Goal: Task Accomplishment & Management: Use online tool/utility

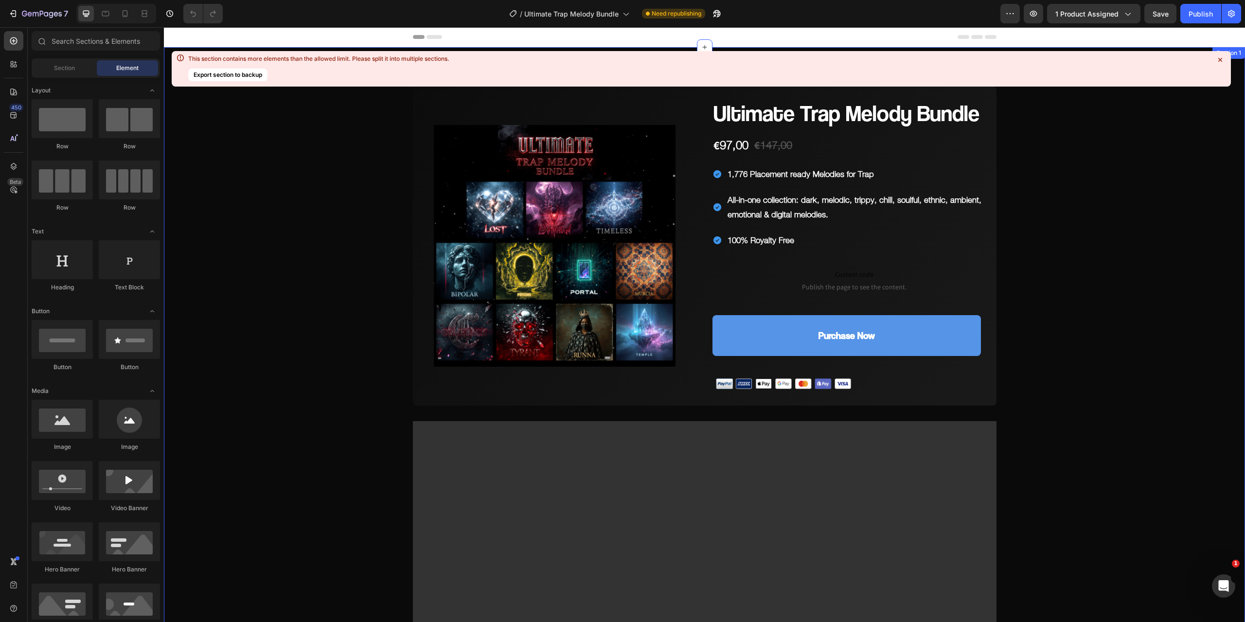
click at [1221, 57] on icon at bounding box center [1220, 60] width 10 height 10
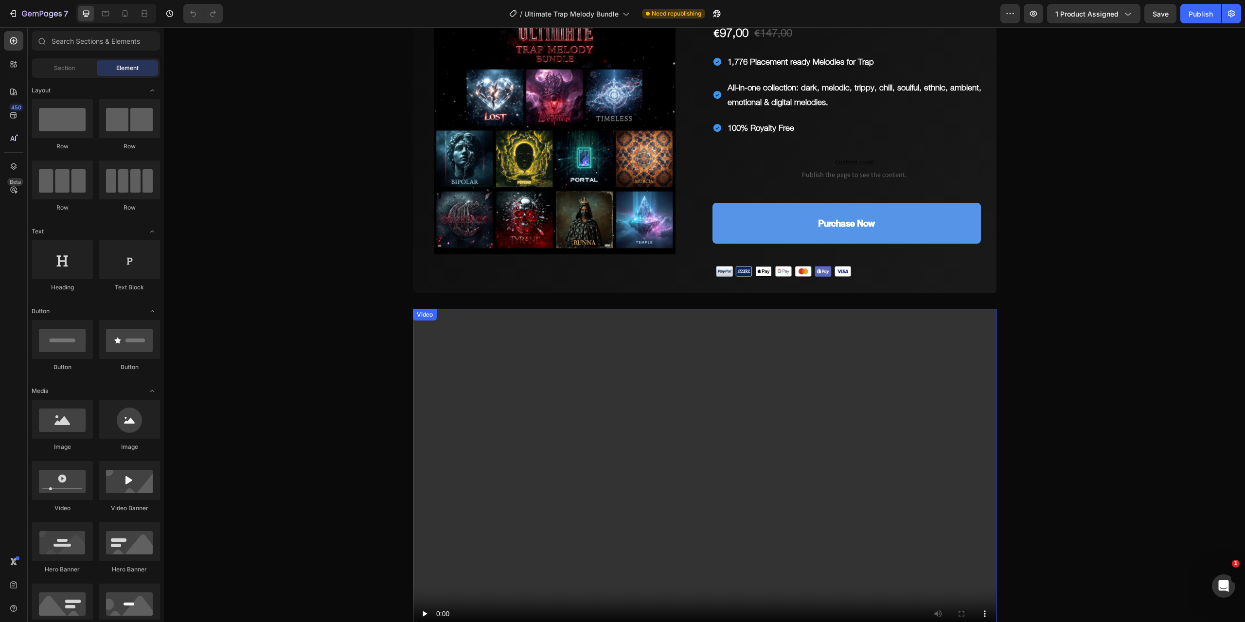
scroll to position [97, 0]
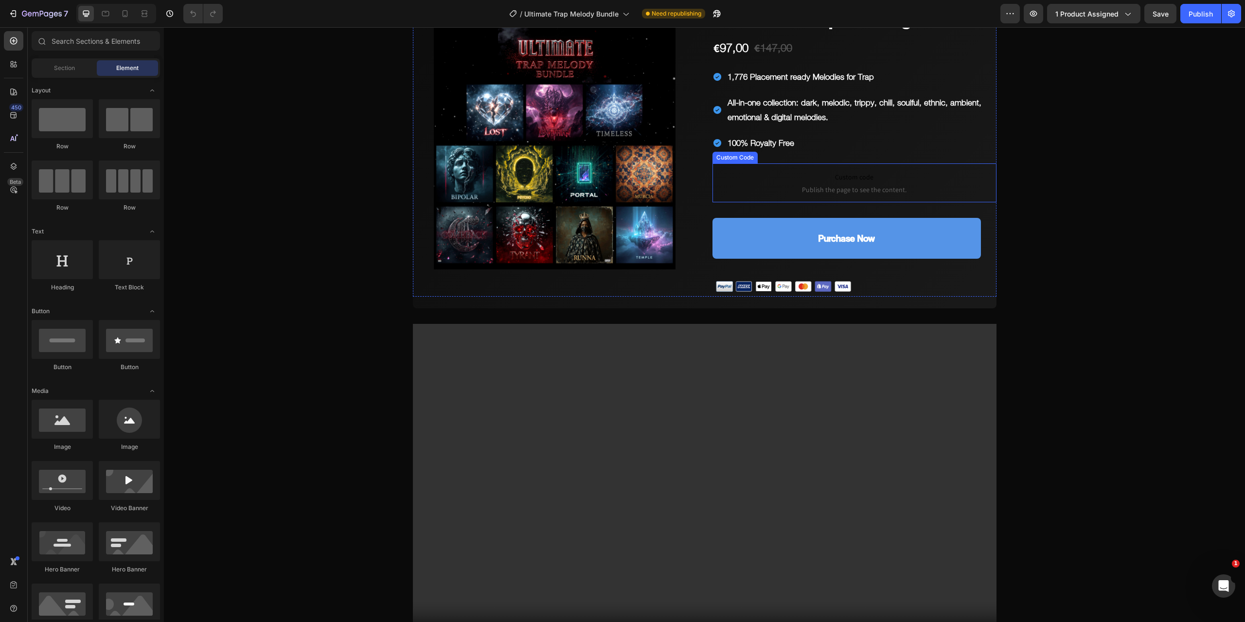
click at [847, 171] on span "Custom code" at bounding box center [854, 177] width 284 height 12
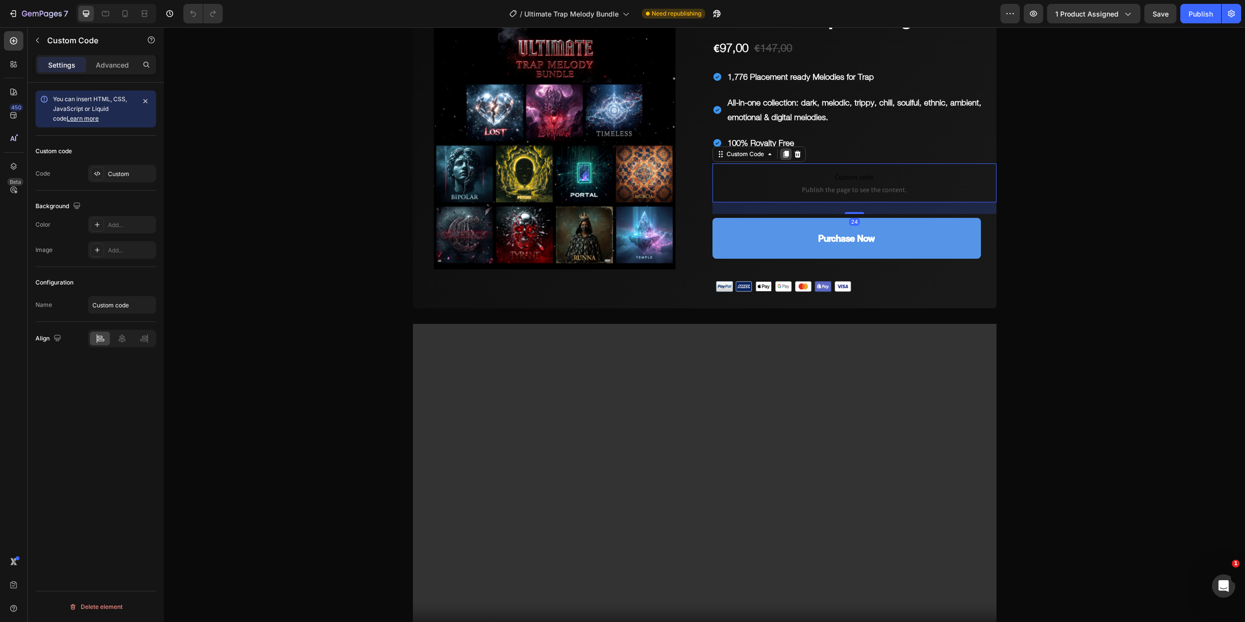
click at [785, 153] on icon at bounding box center [785, 154] width 5 height 7
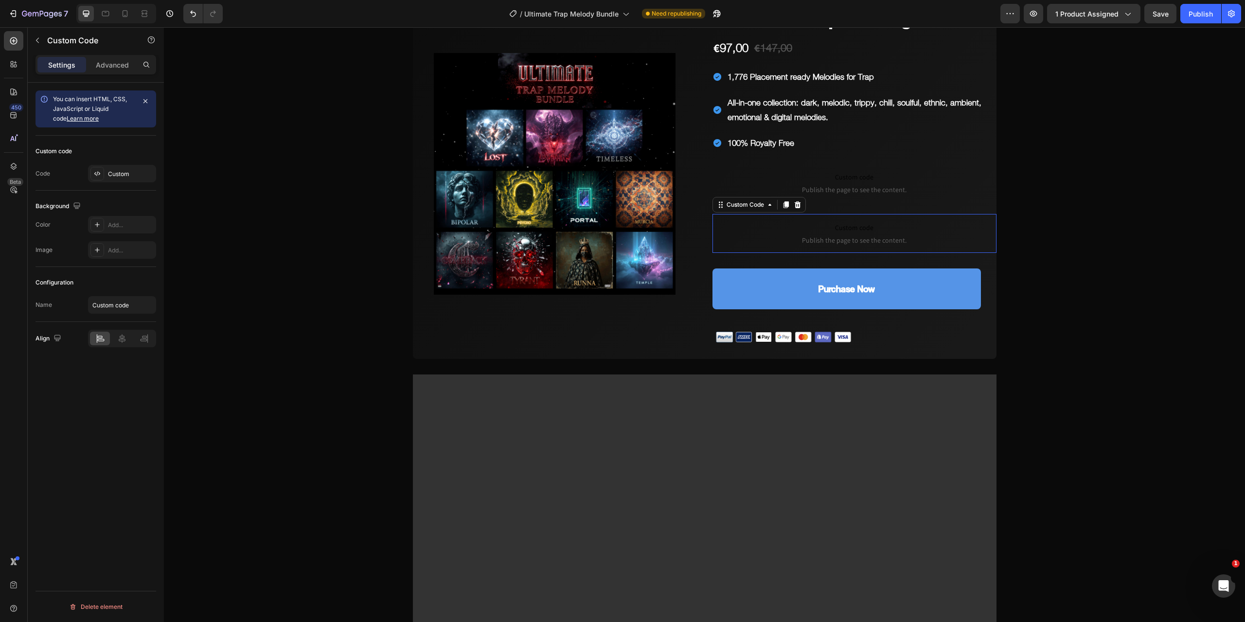
scroll to position [123, 0]
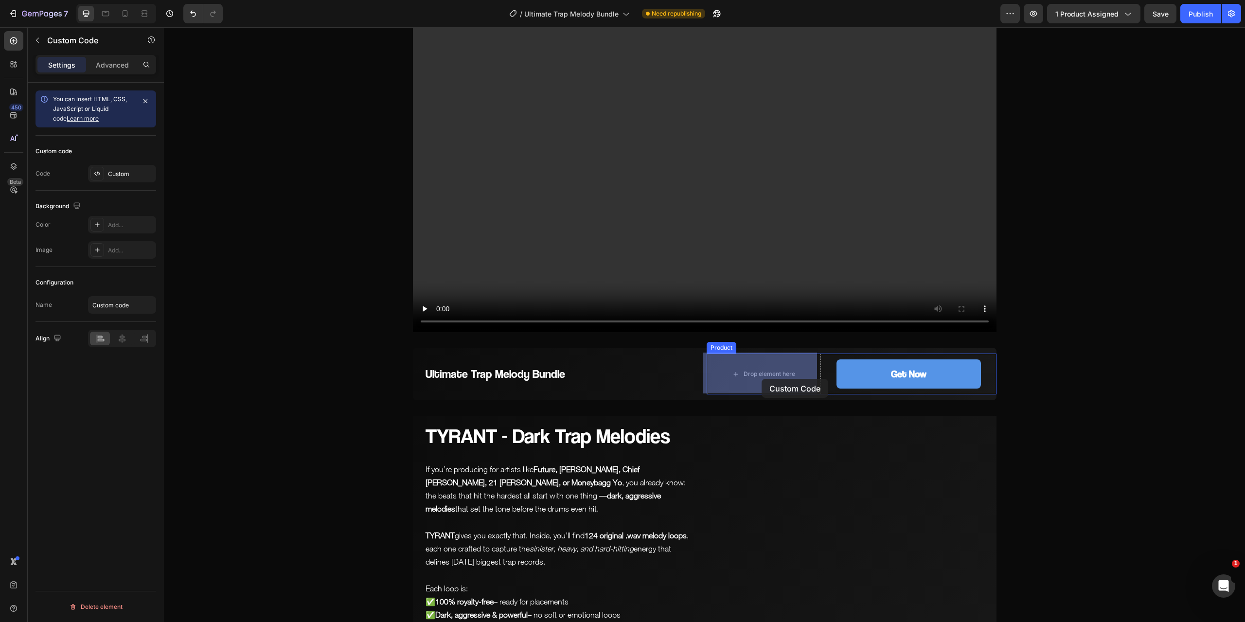
drag, startPoint x: 717, startPoint y: 179, endPoint x: 761, endPoint y: 379, distance: 204.3
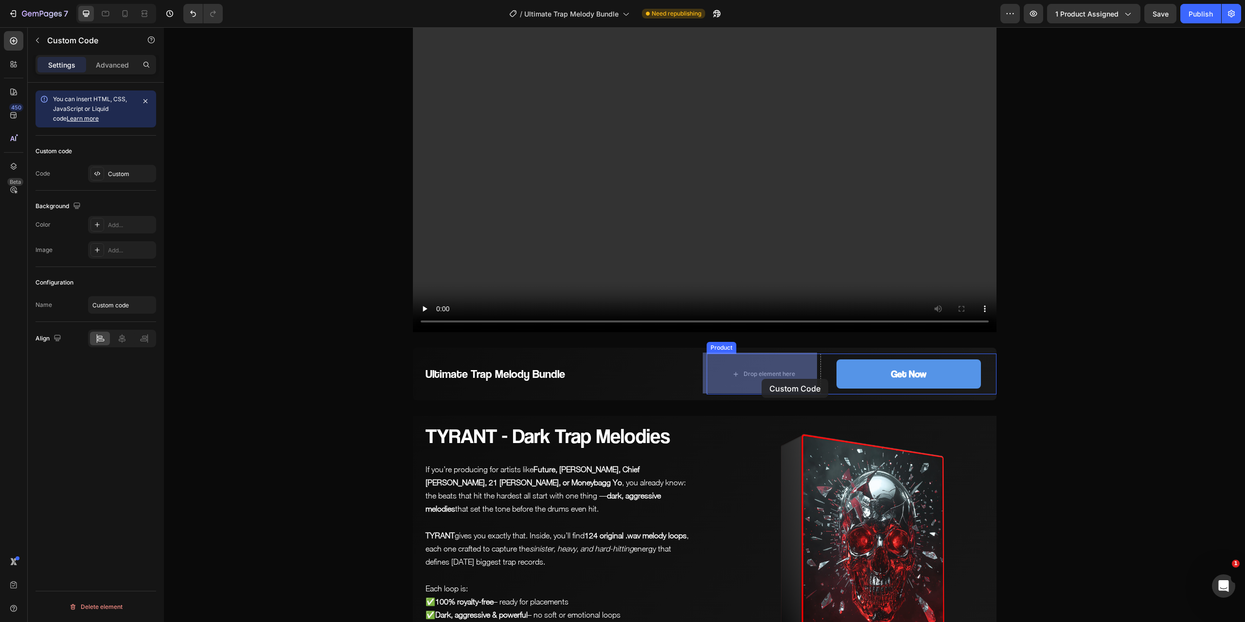
scroll to position [417, 0]
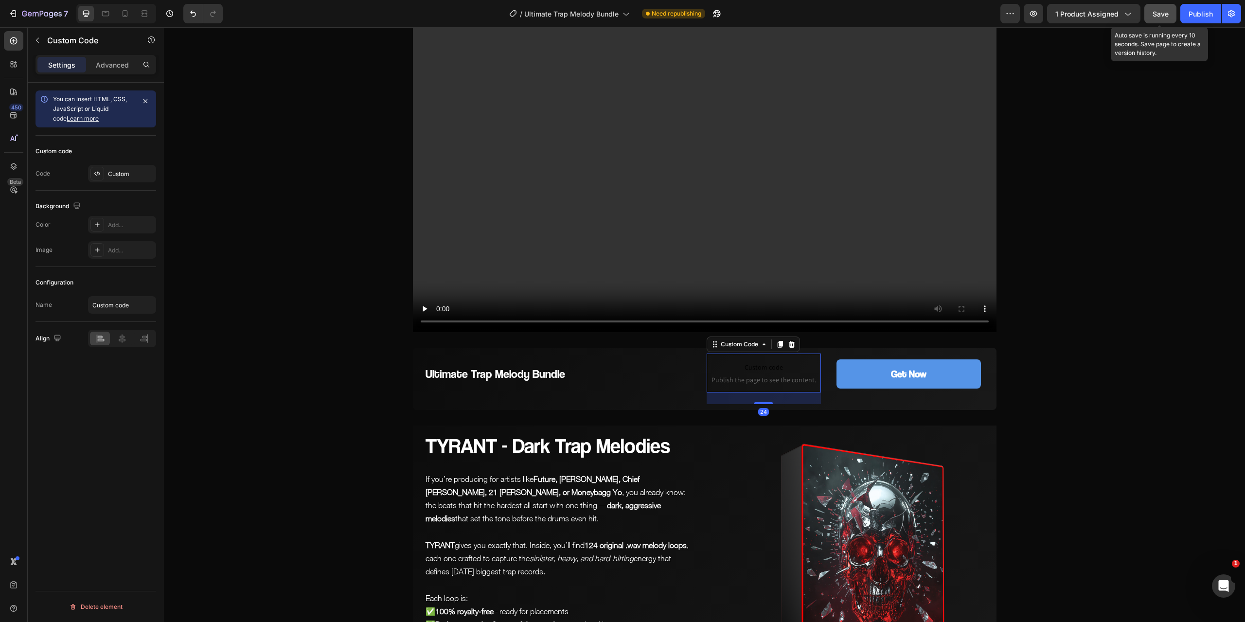
click at [1167, 12] on span "Save" at bounding box center [1160, 14] width 16 height 8
click at [1206, 13] on div "Publish" at bounding box center [1200, 14] width 24 height 10
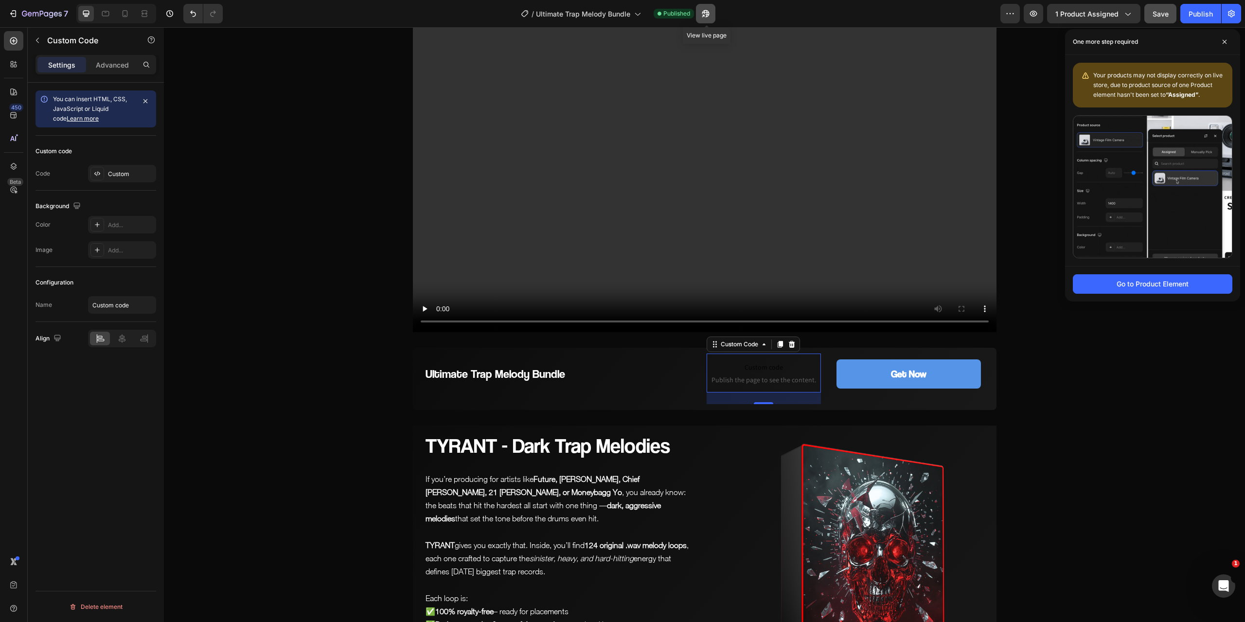
click at [708, 12] on icon "button" at bounding box center [706, 14] width 10 height 10
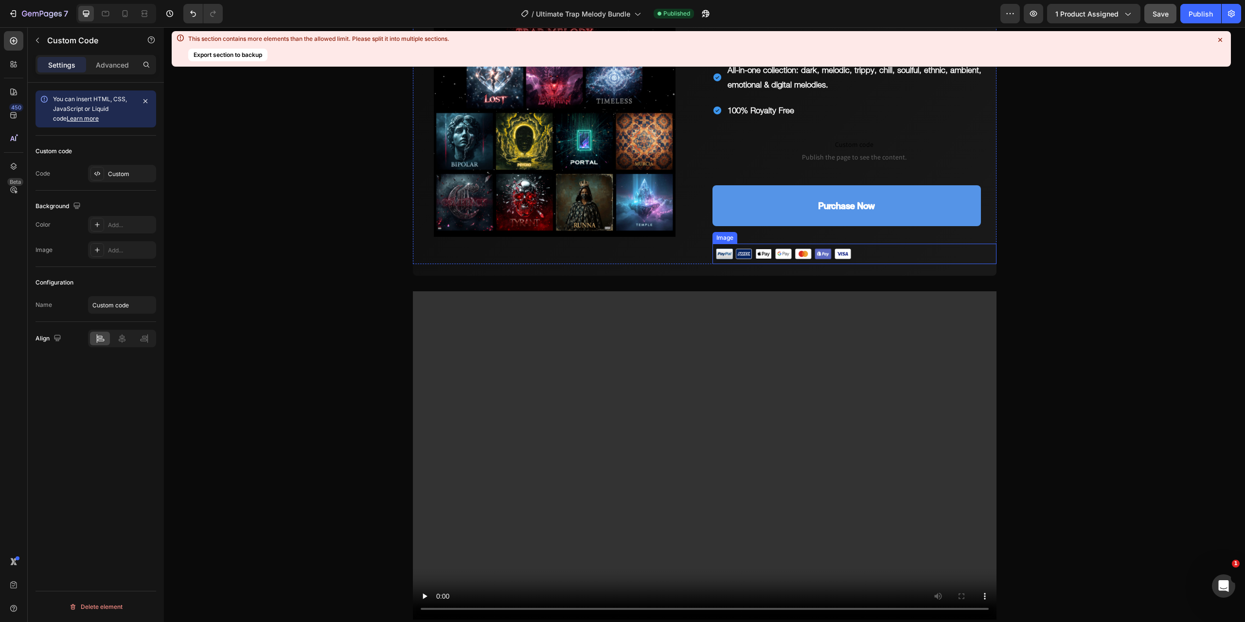
scroll to position [125, 0]
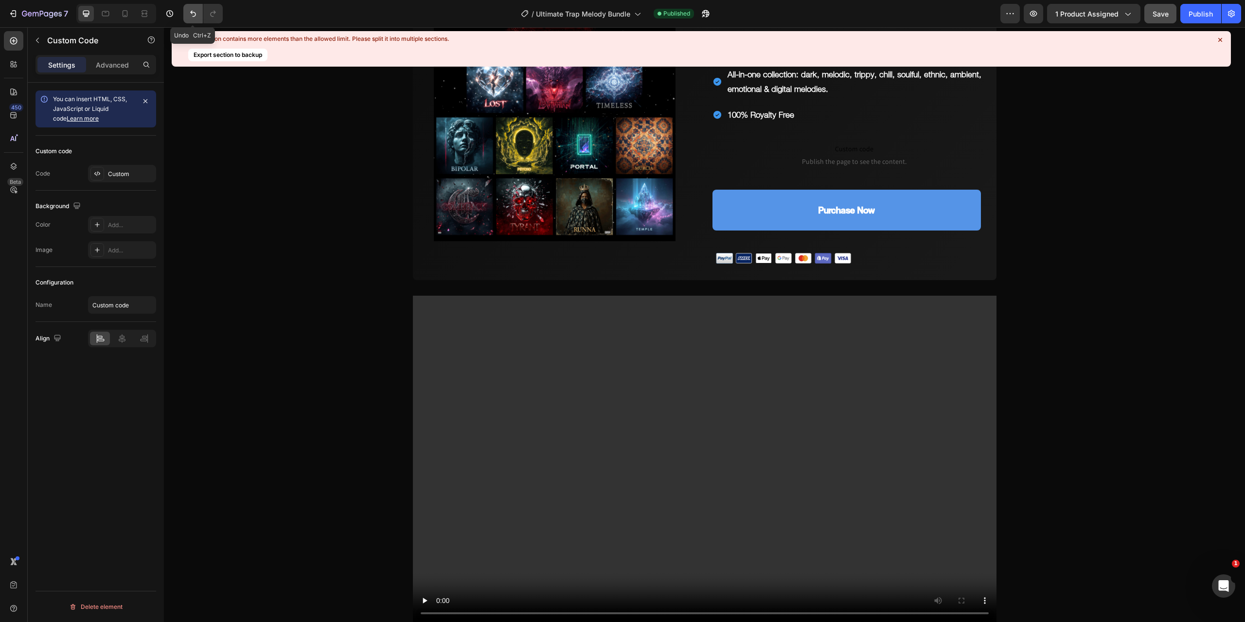
click at [193, 14] on icon "Undo/Redo" at bounding box center [193, 14] width 10 height 10
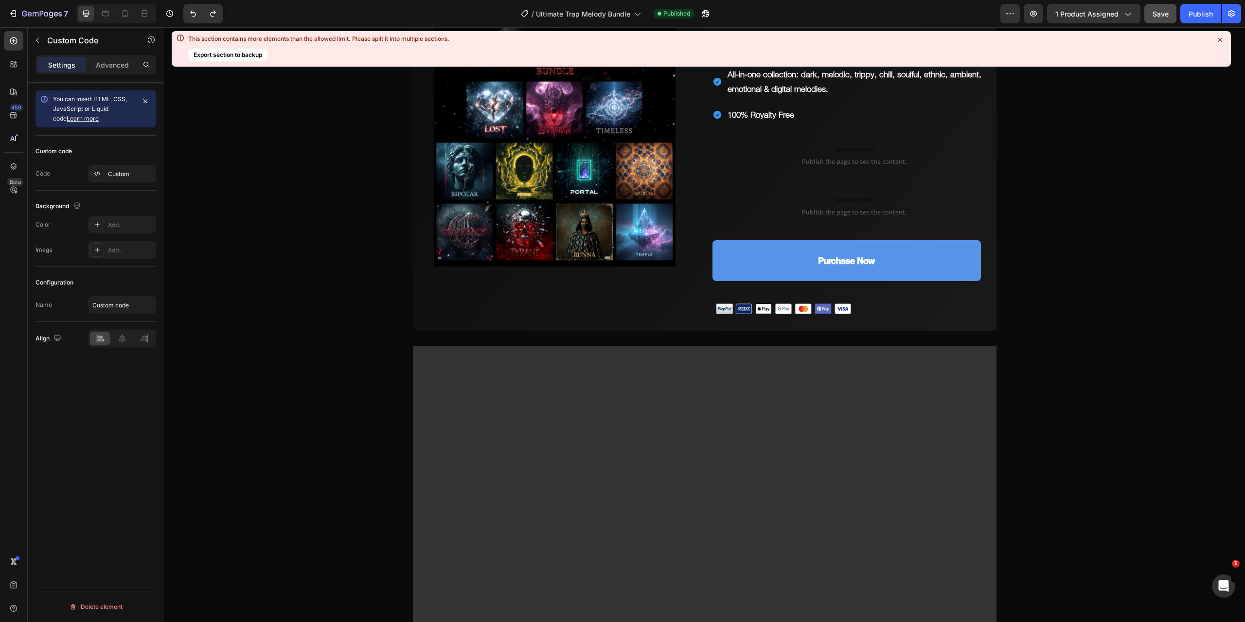
scroll to position [151, 0]
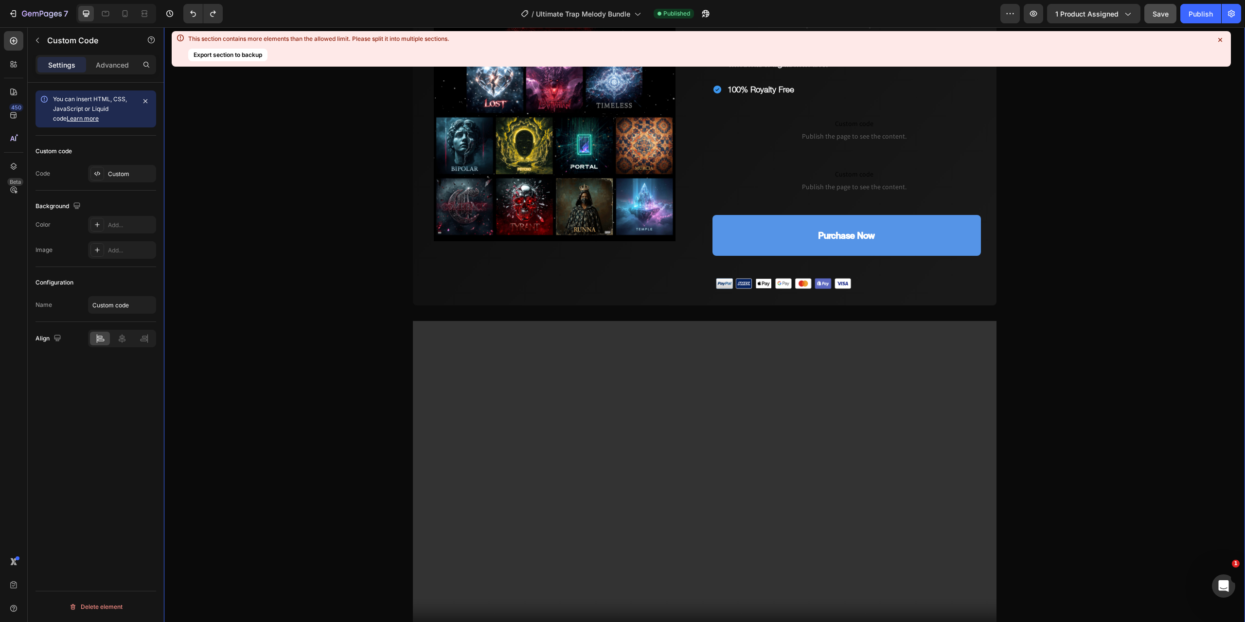
drag, startPoint x: 1220, startPoint y: 38, endPoint x: 1213, endPoint y: 52, distance: 15.0
click at [1220, 38] on icon at bounding box center [1220, 40] width 10 height 10
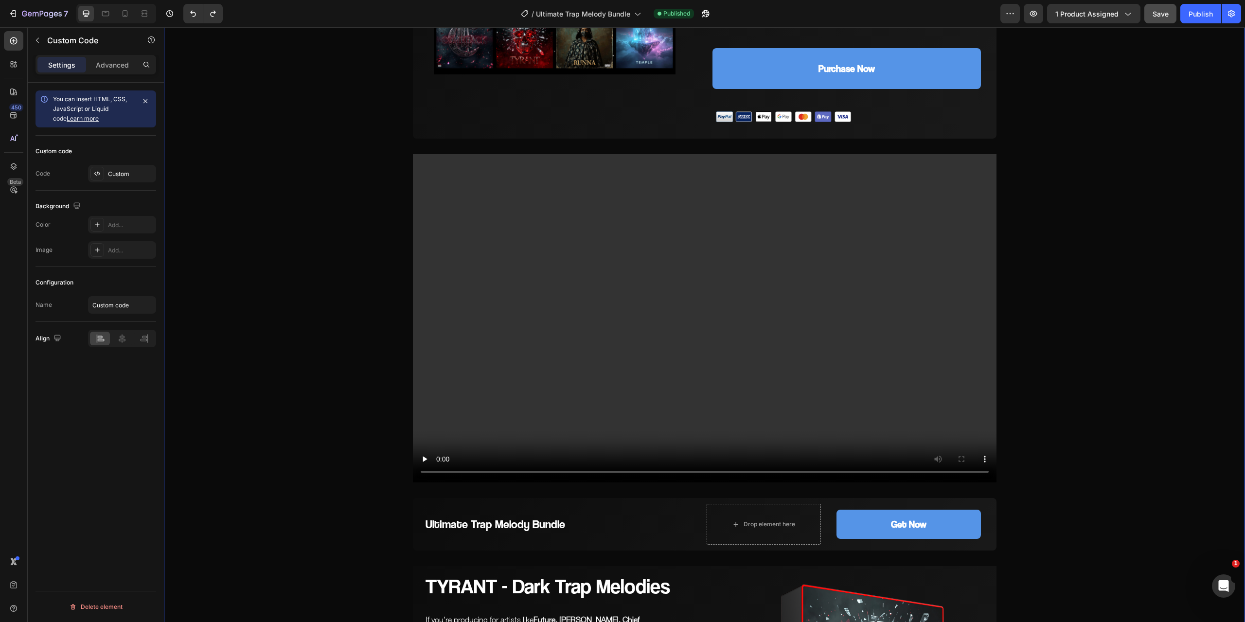
scroll to position [540, 0]
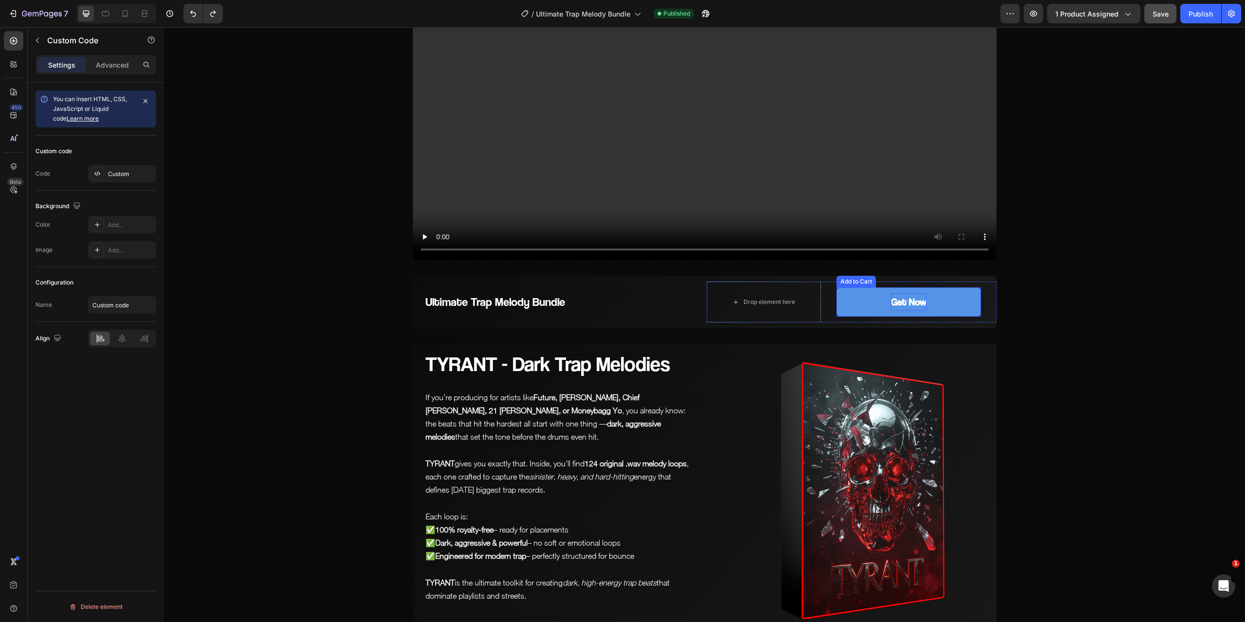
click at [892, 300] on div "Get Now" at bounding box center [908, 302] width 35 height 18
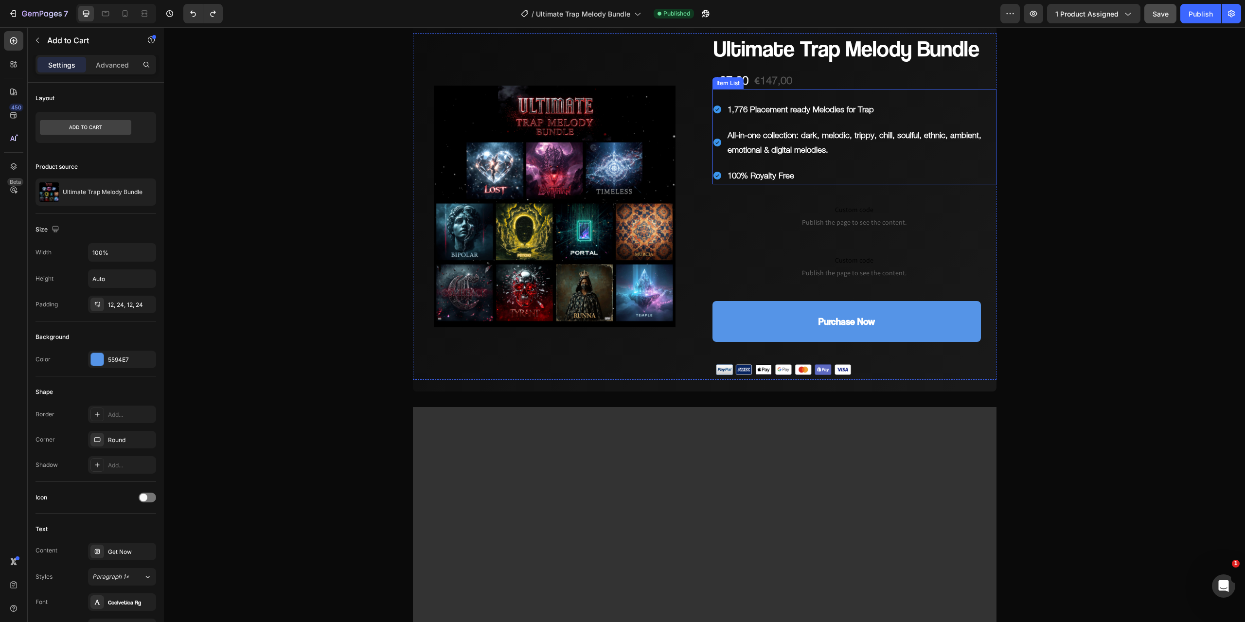
scroll to position [0, 0]
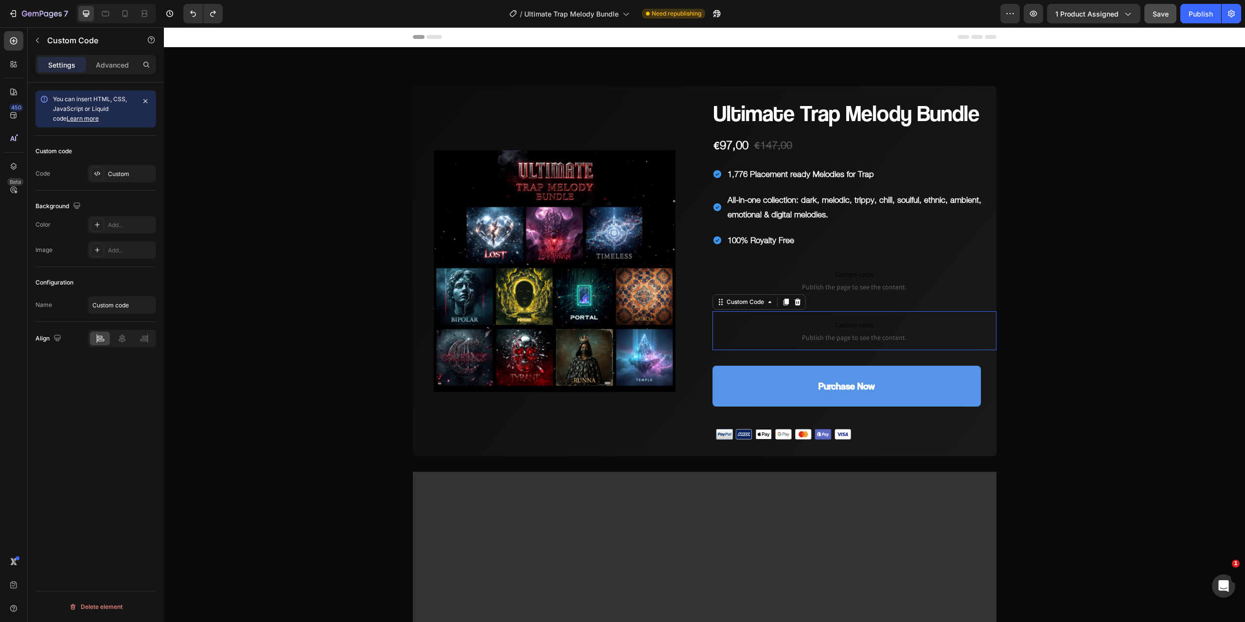
click at [867, 320] on span "Custom code" at bounding box center [854, 325] width 284 height 12
click at [795, 300] on icon at bounding box center [797, 302] width 6 height 7
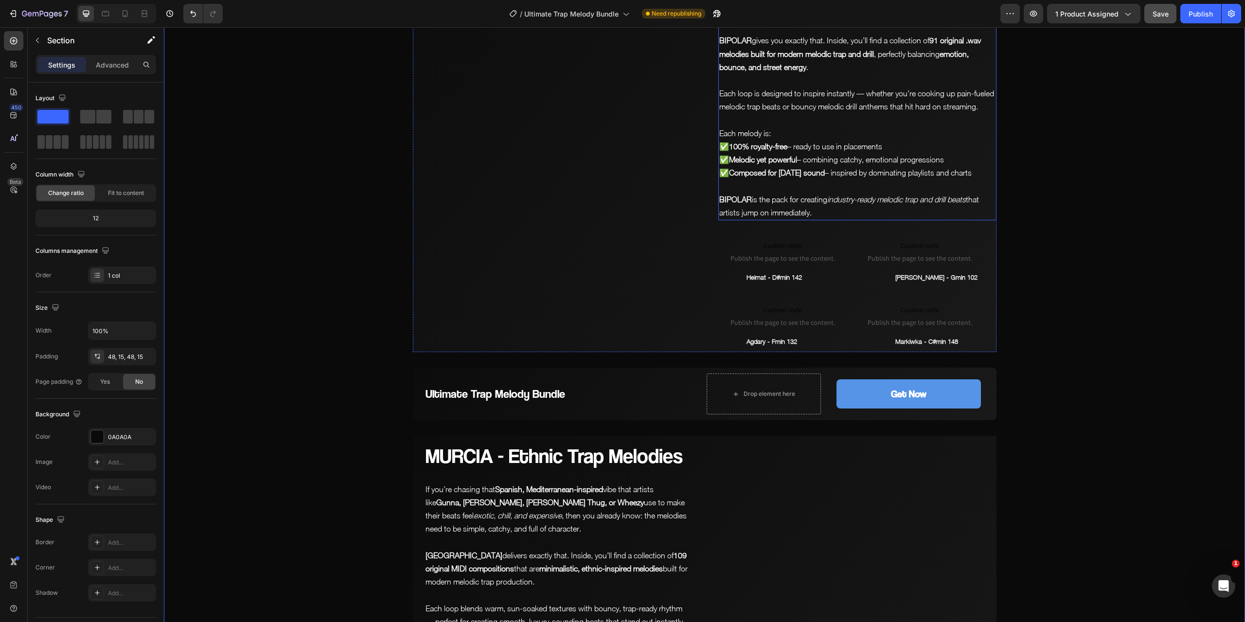
scroll to position [2334, 0]
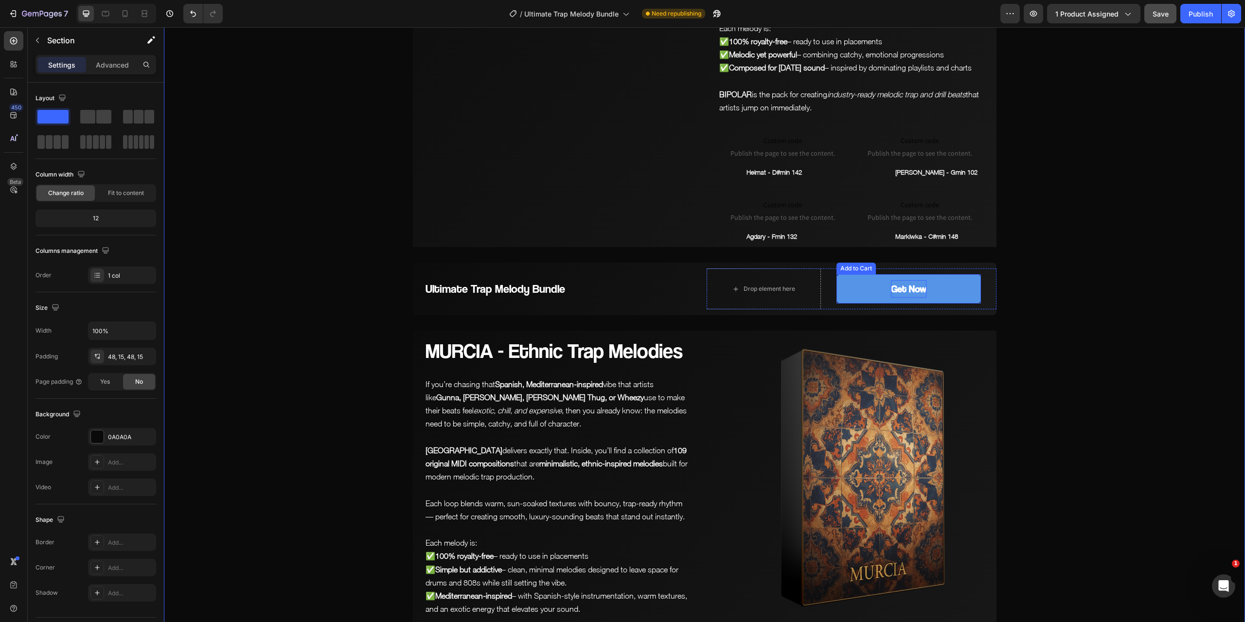
click at [913, 290] on div "Get Now" at bounding box center [908, 289] width 35 height 18
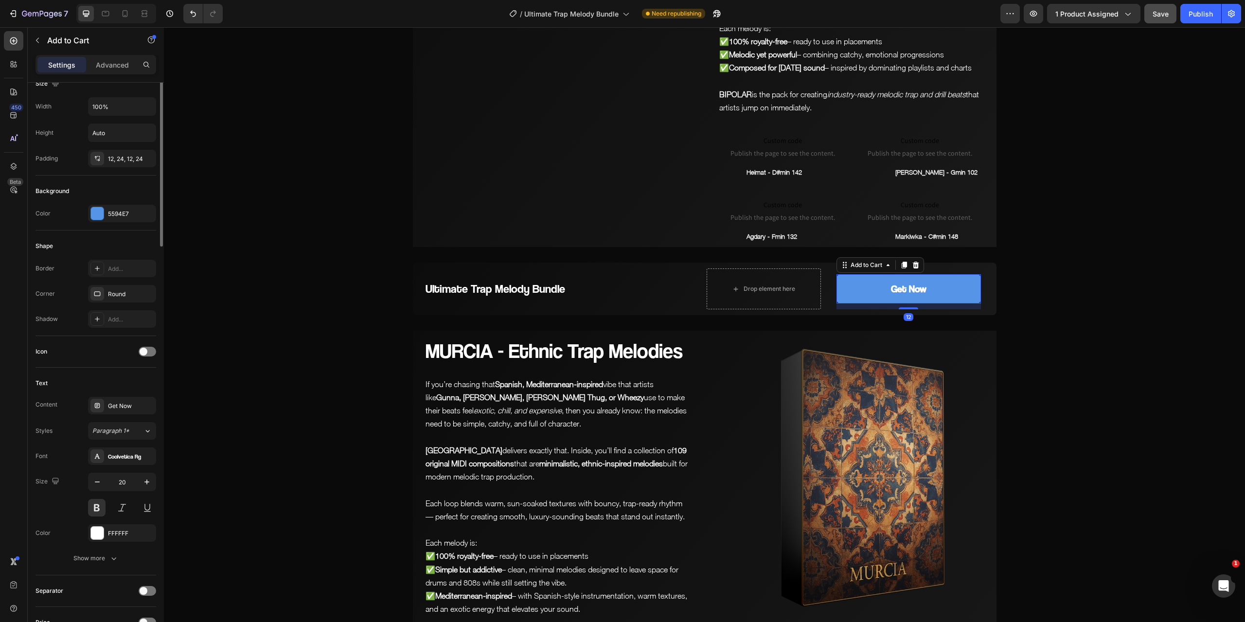
scroll to position [194, 0]
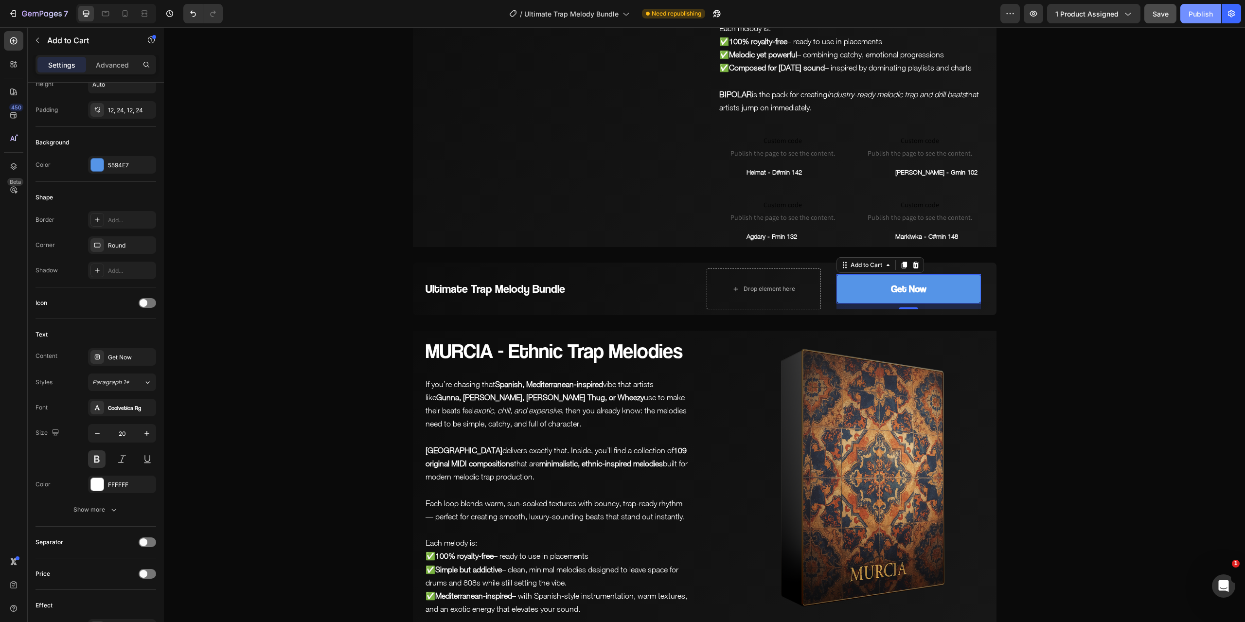
click at [1201, 13] on div "Publish" at bounding box center [1200, 14] width 24 height 10
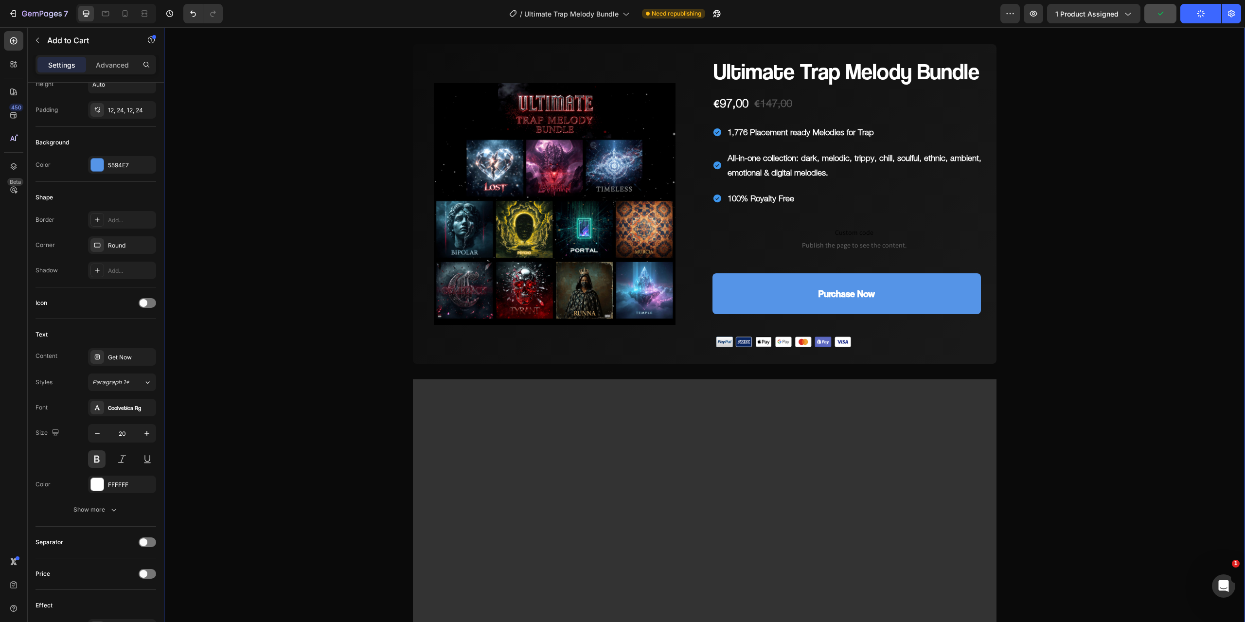
scroll to position [0, 0]
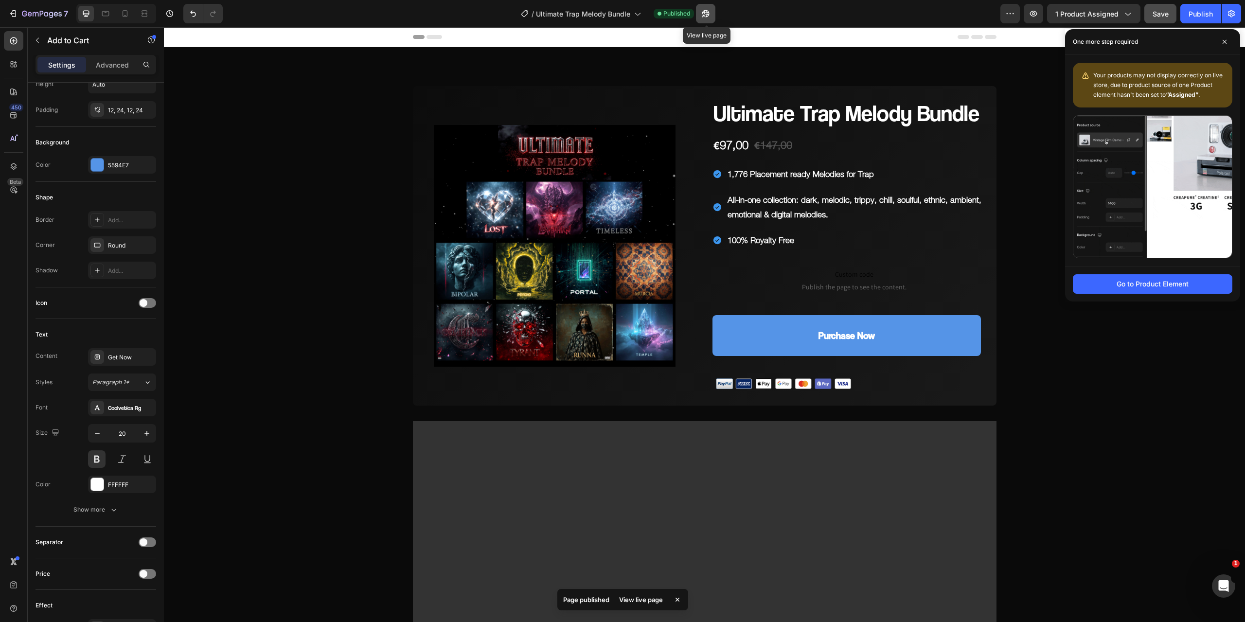
click at [709, 15] on icon "button" at bounding box center [705, 13] width 7 height 7
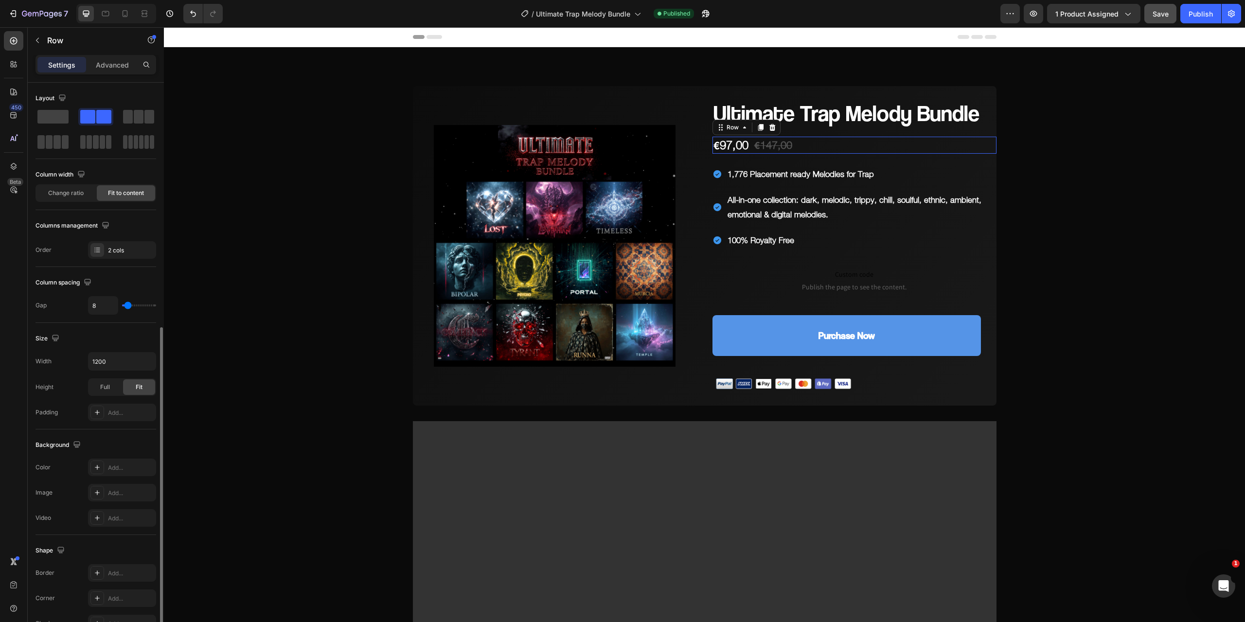
click at [809, 141] on div "€97,00 Product Price Product Price €147,00 Compare Price Compare Price Row 0" at bounding box center [854, 145] width 284 height 17
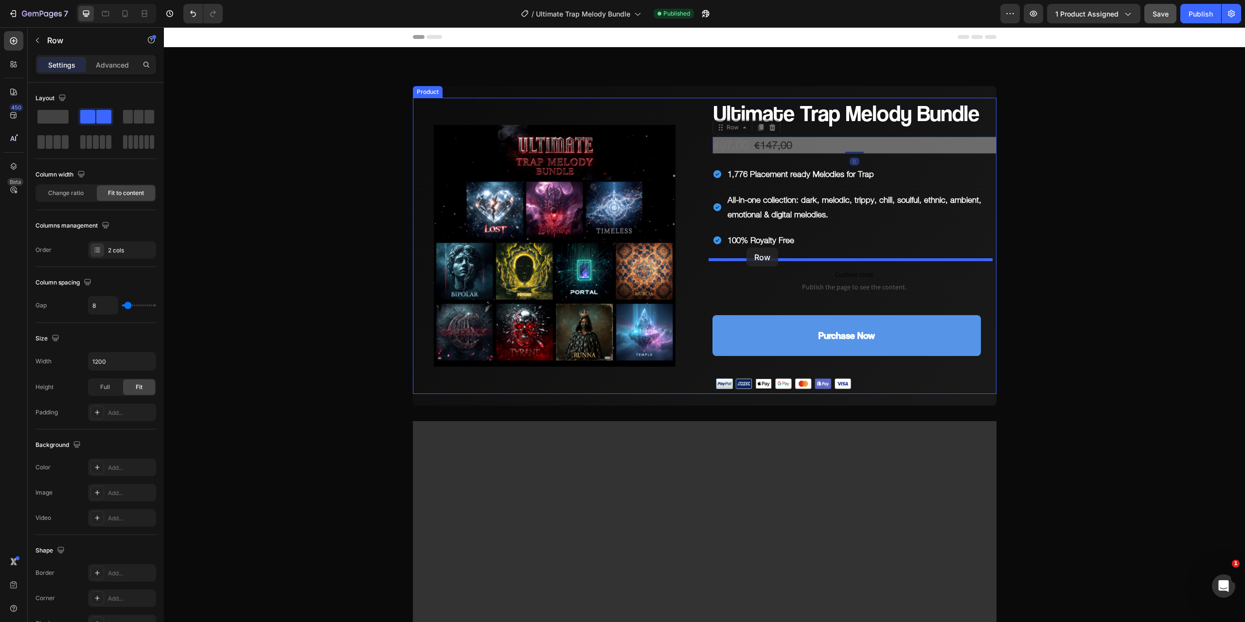
drag, startPoint x: 716, startPoint y: 126, endPoint x: 746, endPoint y: 247, distance: 125.4
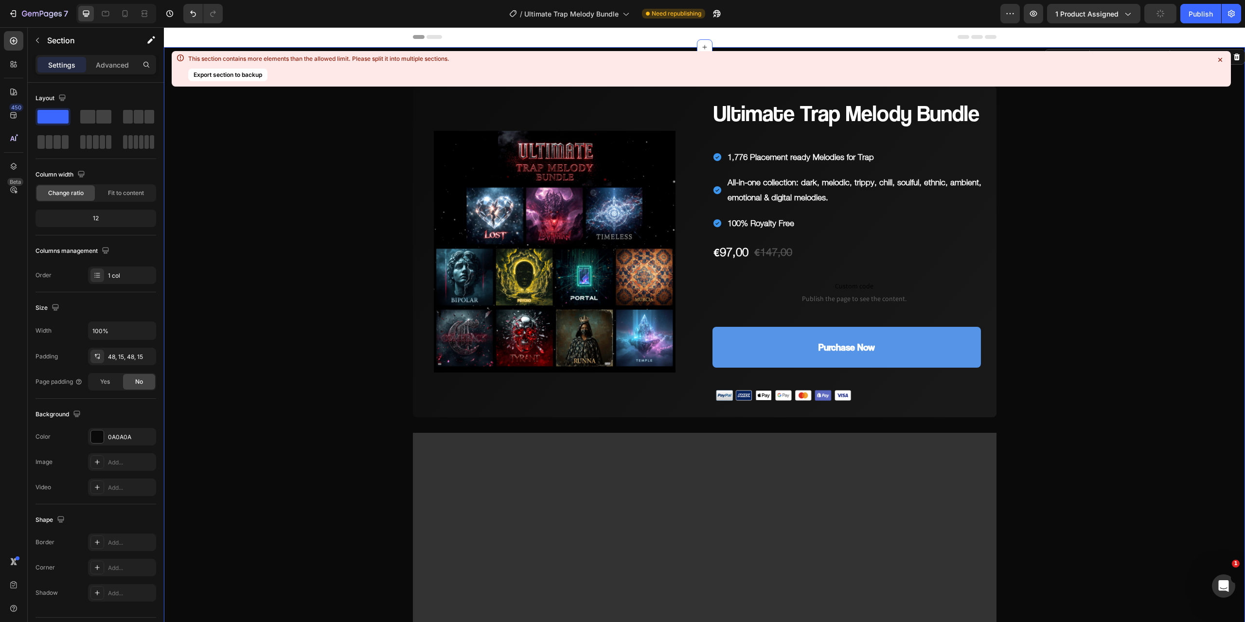
click at [1220, 61] on icon at bounding box center [1220, 60] width 4 height 4
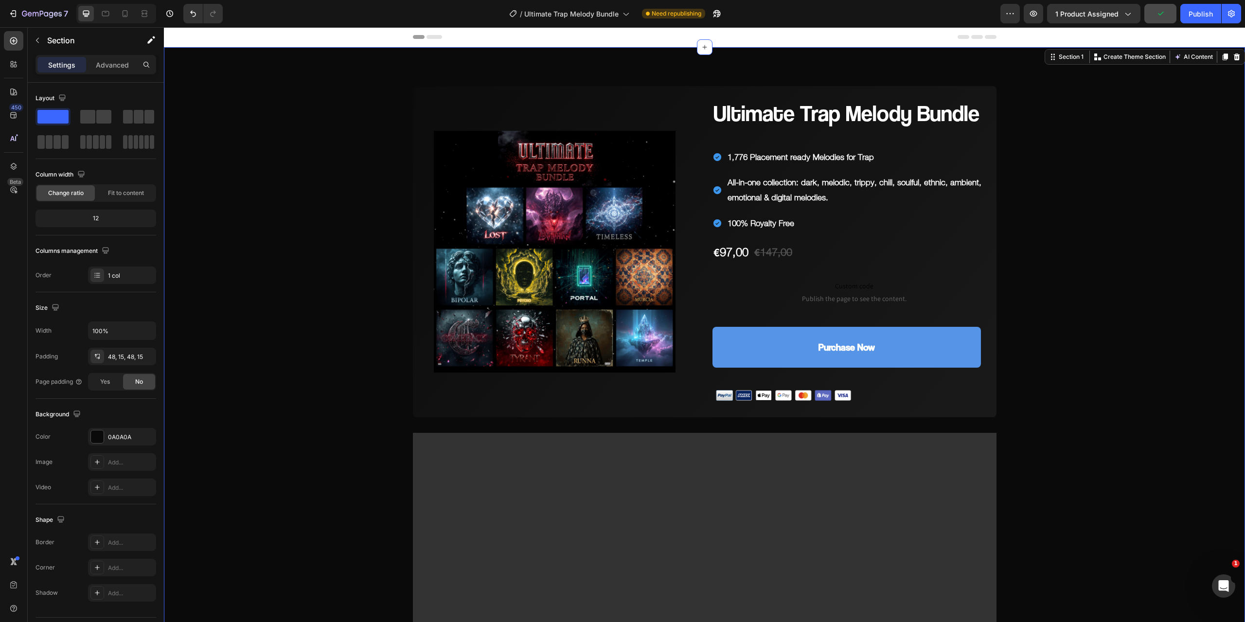
click at [194, 11] on icon "Undo/Redo" at bounding box center [193, 14] width 10 height 10
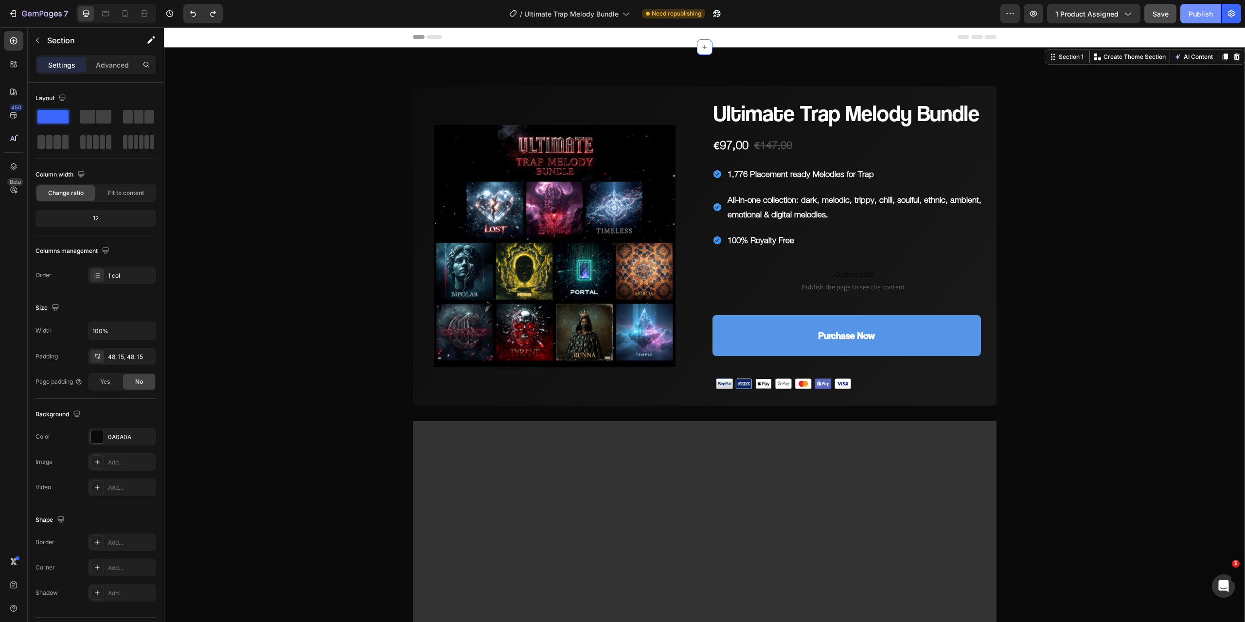
click at [1204, 14] on div "Publish" at bounding box center [1200, 14] width 24 height 10
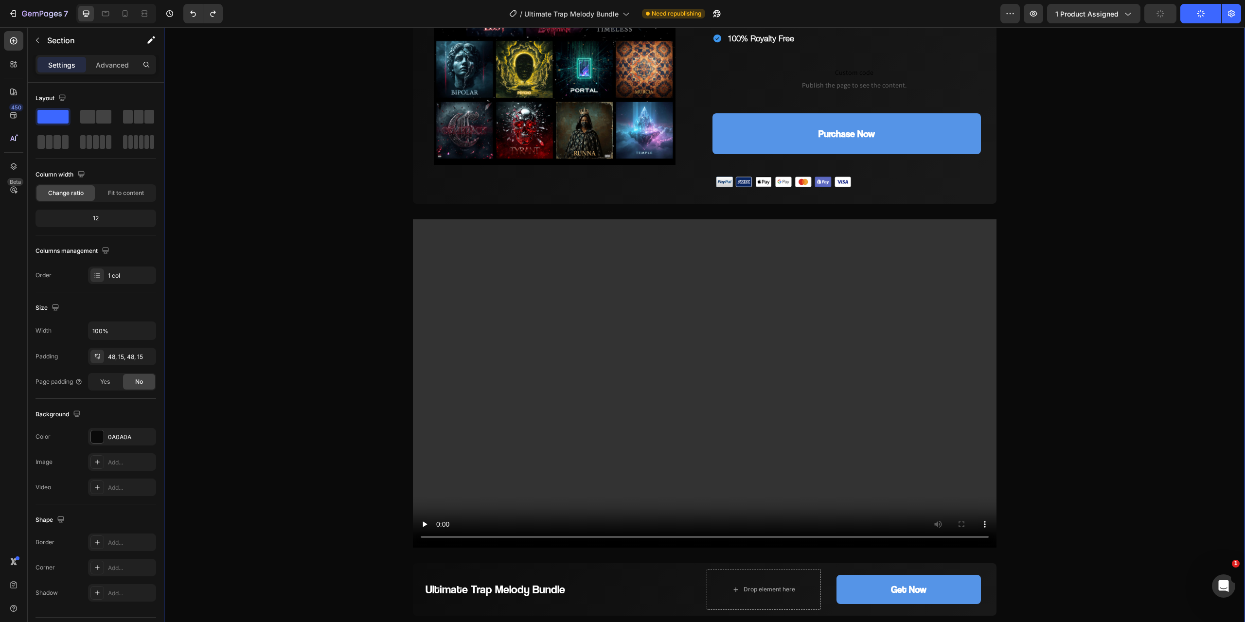
scroll to position [340, 0]
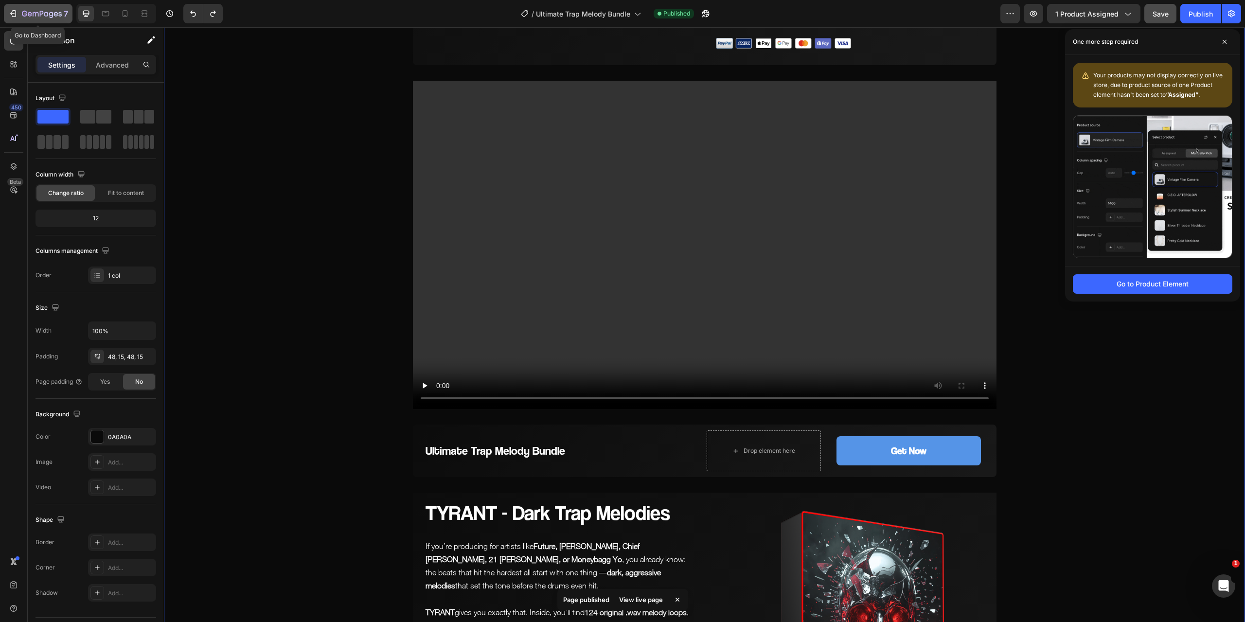
click at [44, 16] on icon "button" at bounding box center [42, 14] width 40 height 8
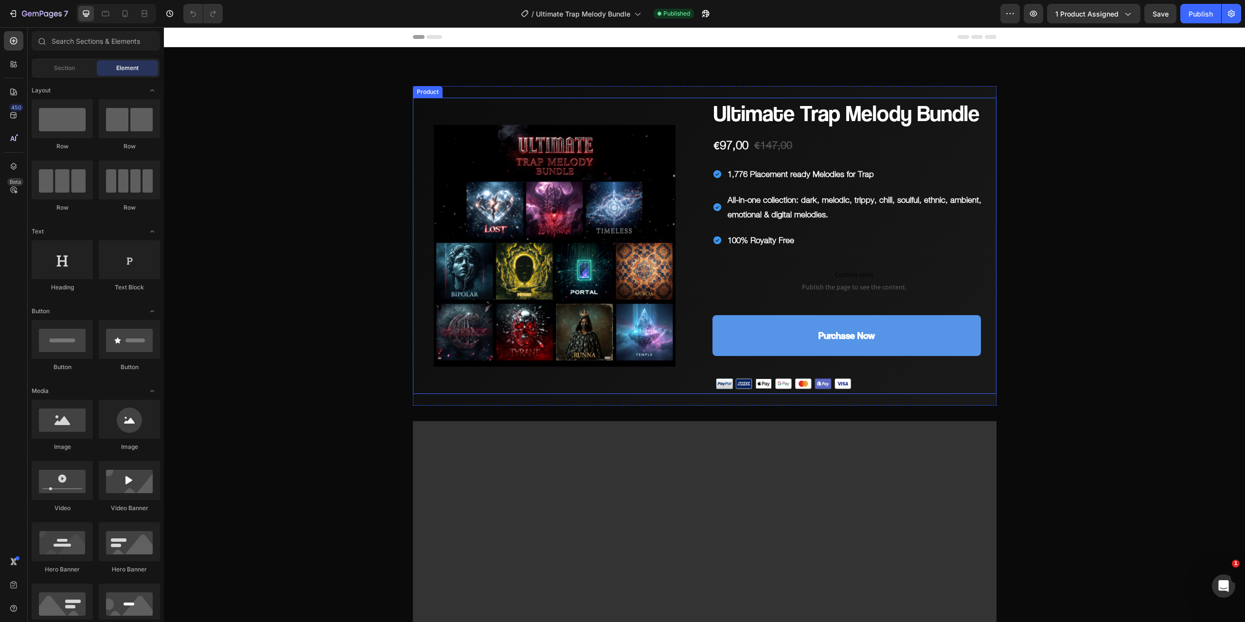
click at [699, 265] on div "Product Images Ultimate Trap Melody Bundle Product Title €97,00 Product Price P…" at bounding box center [704, 246] width 583 height 296
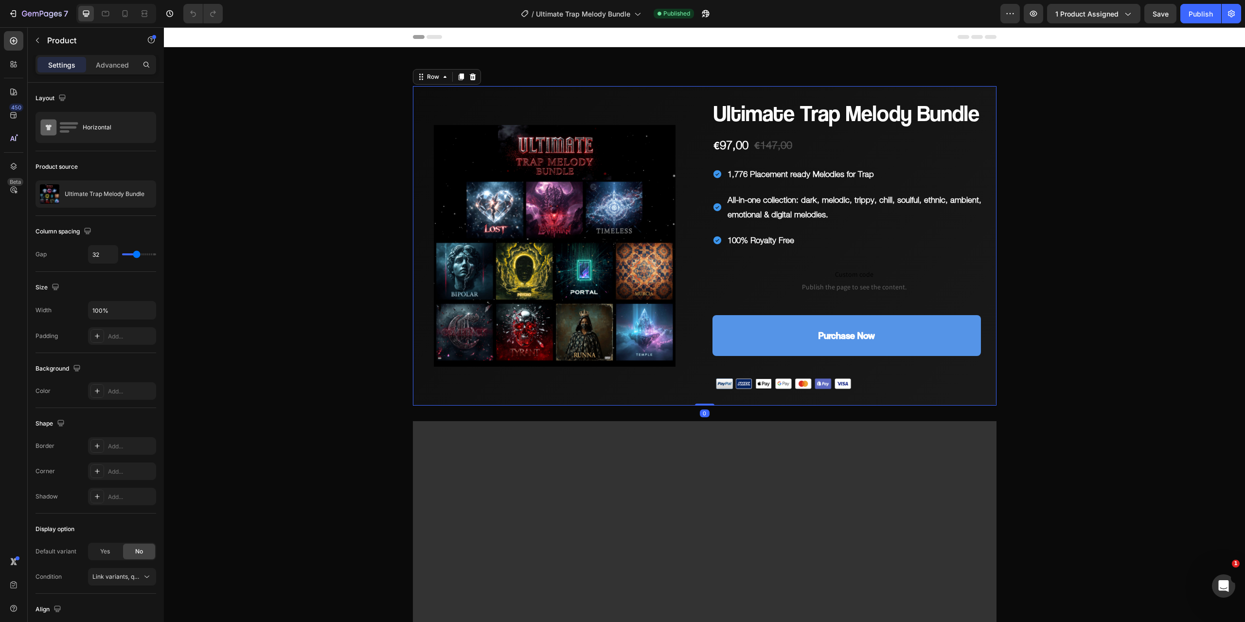
click at [678, 93] on div "Product Images Ultimate Trap Melody Bundle Product Title €97,00 Product Price P…" at bounding box center [704, 245] width 583 height 319
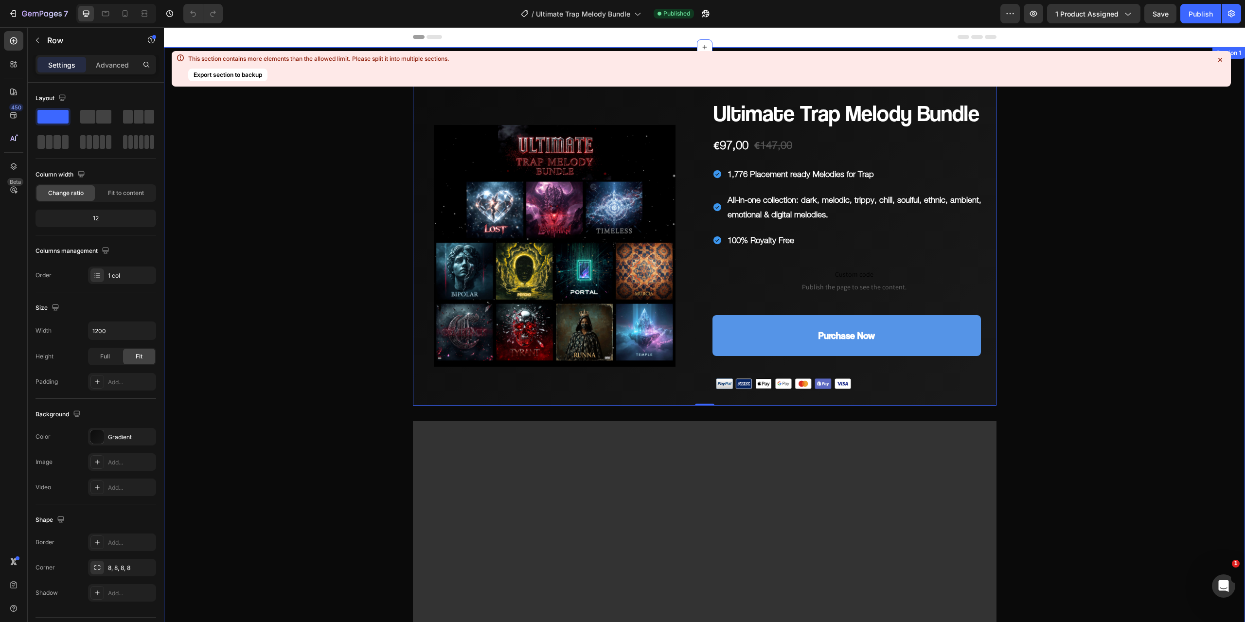
click at [1223, 60] on icon at bounding box center [1220, 60] width 10 height 10
drag, startPoint x: 1386, startPoint y: 86, endPoint x: 1221, endPoint y: 58, distance: 166.7
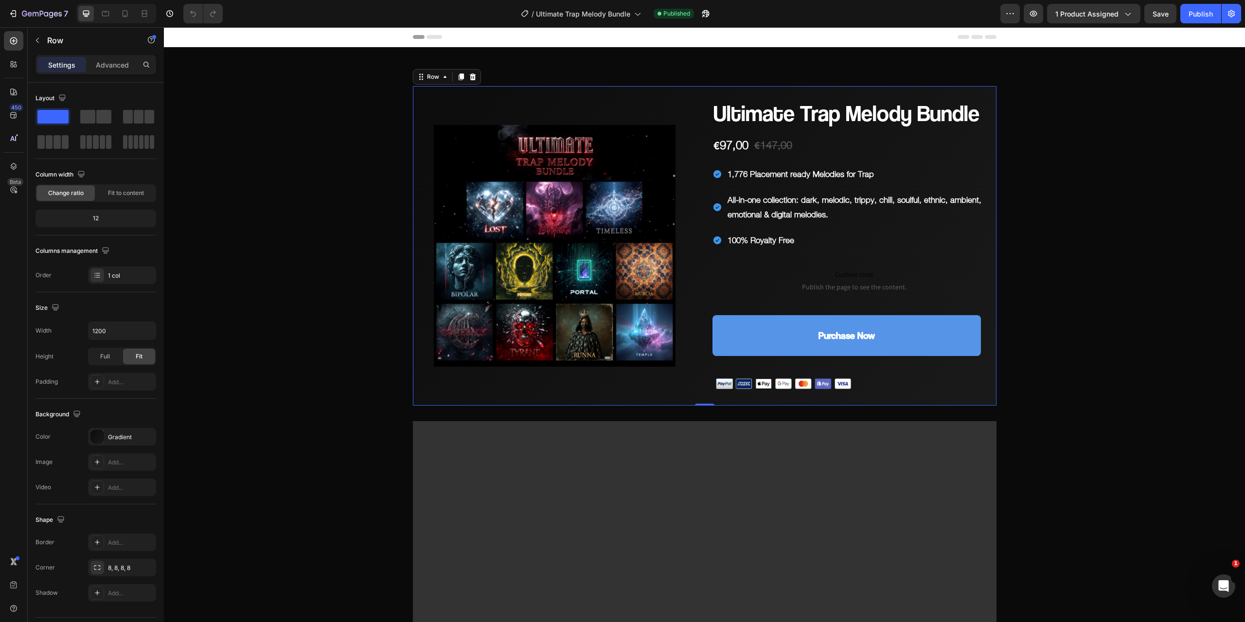
click at [678, 90] on div "Product Images Ultimate Trap Melody Bundle Product Title €97,00 Product Price P…" at bounding box center [704, 245] width 583 height 319
click at [115, 62] on p "Advanced" at bounding box center [112, 65] width 33 height 10
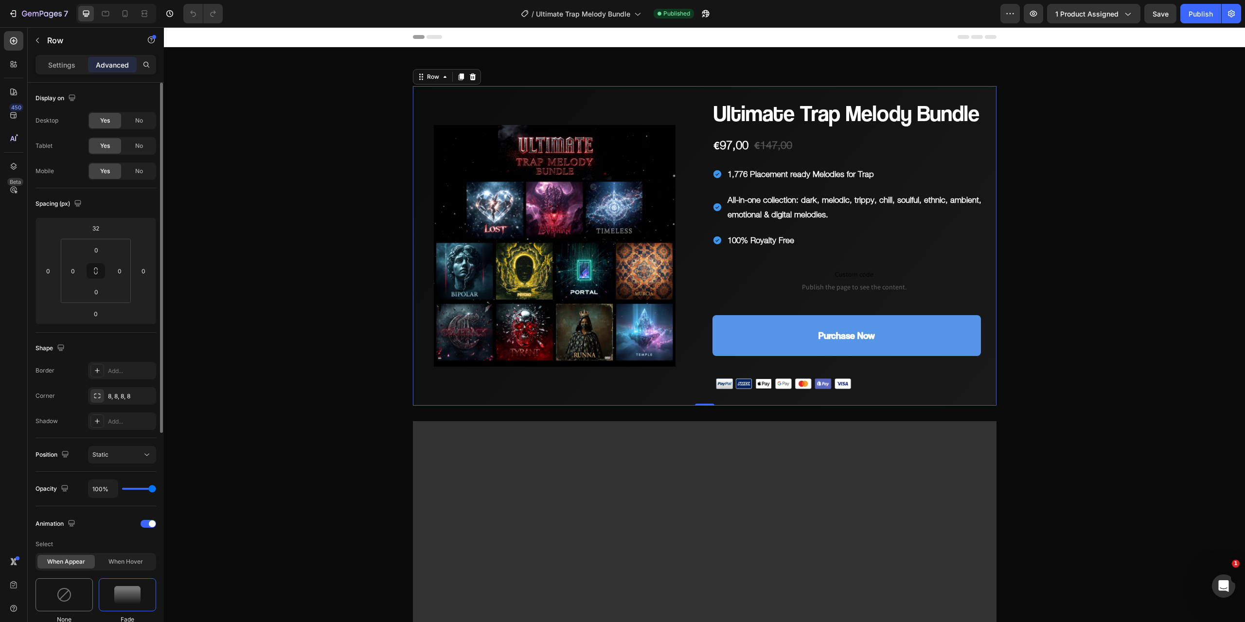
drag, startPoint x: 67, startPoint y: 587, endPoint x: 23, endPoint y: 506, distance: 92.2
click at [67, 587] on img at bounding box center [64, 595] width 16 height 16
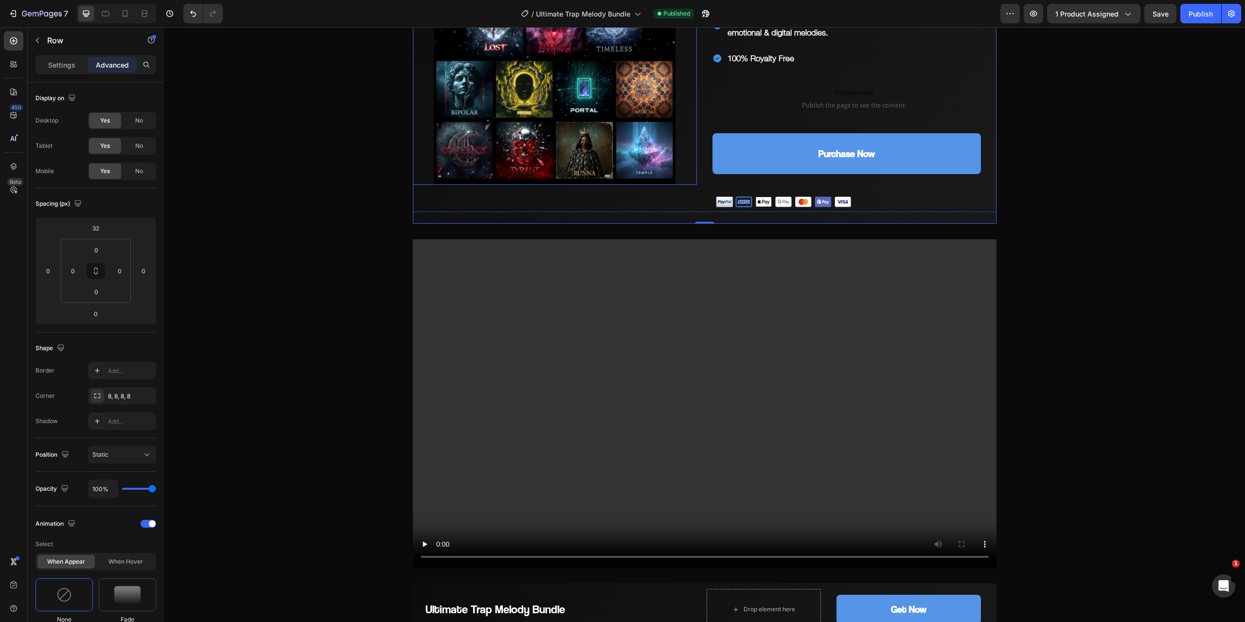
scroll to position [340, 0]
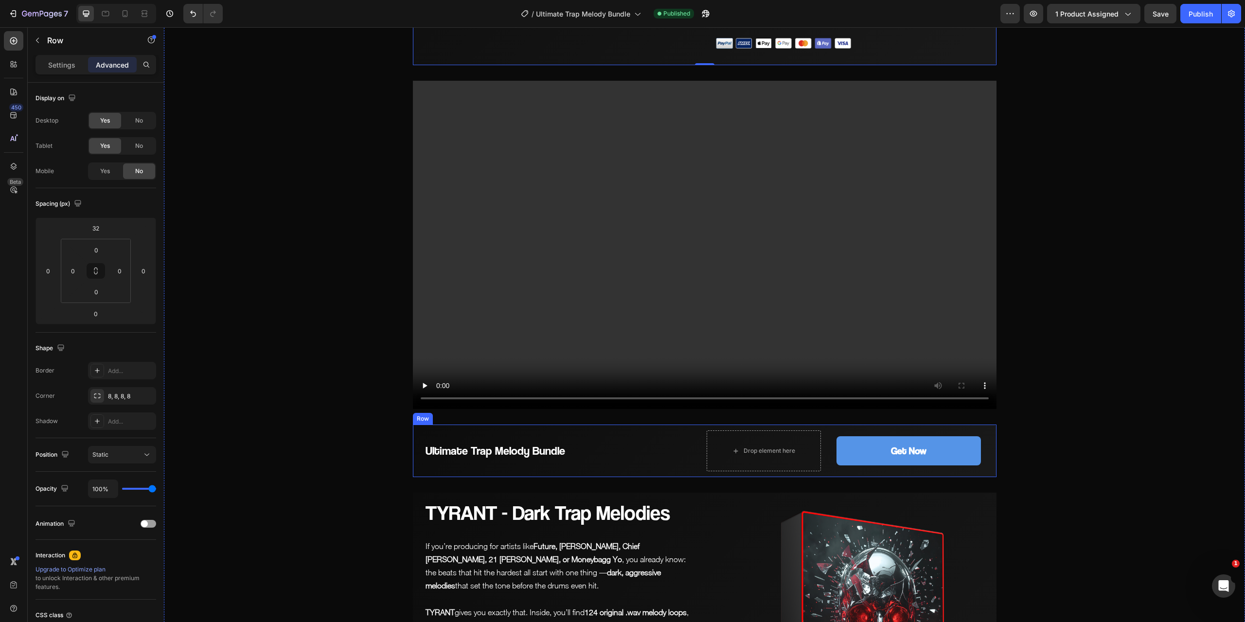
click at [693, 433] on div "Ultimate Trap Melody Bundle Heading" at bounding box center [558, 450] width 290 height 53
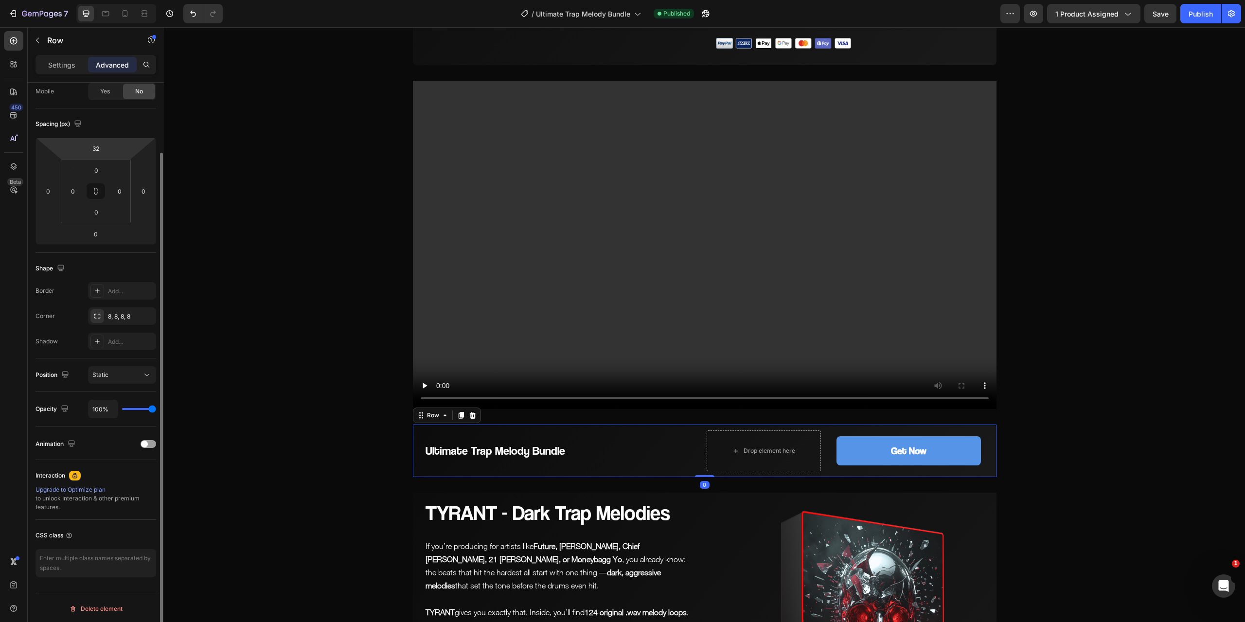
click at [76, 64] on div "Settings" at bounding box center [61, 65] width 49 height 16
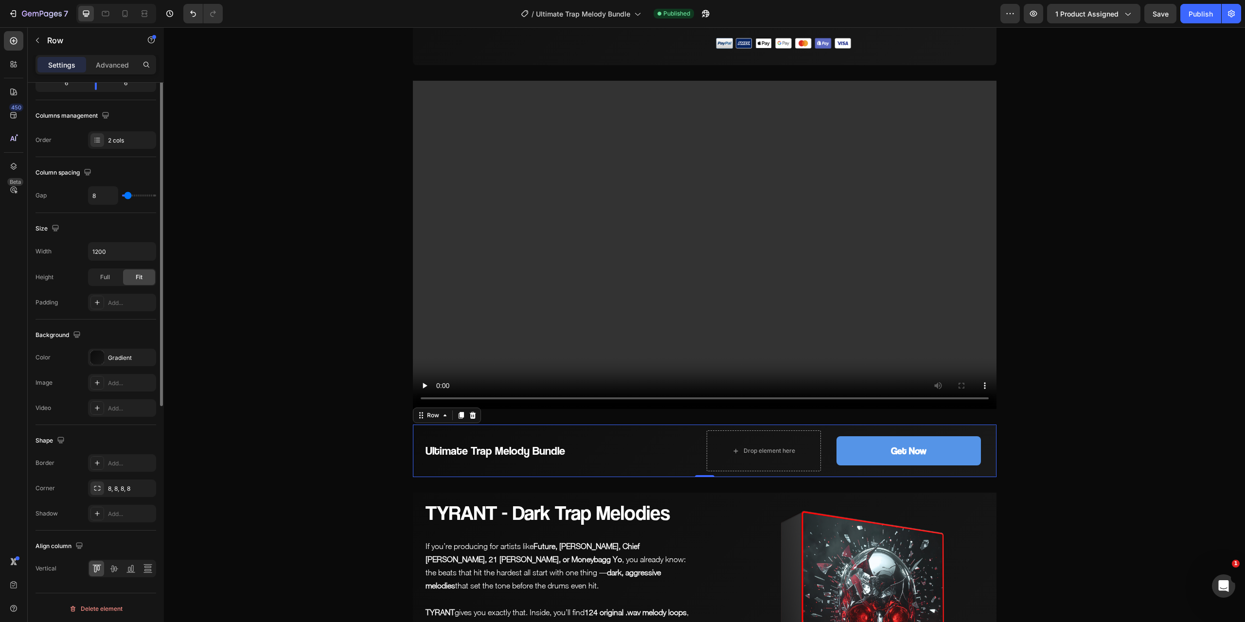
scroll to position [0, 0]
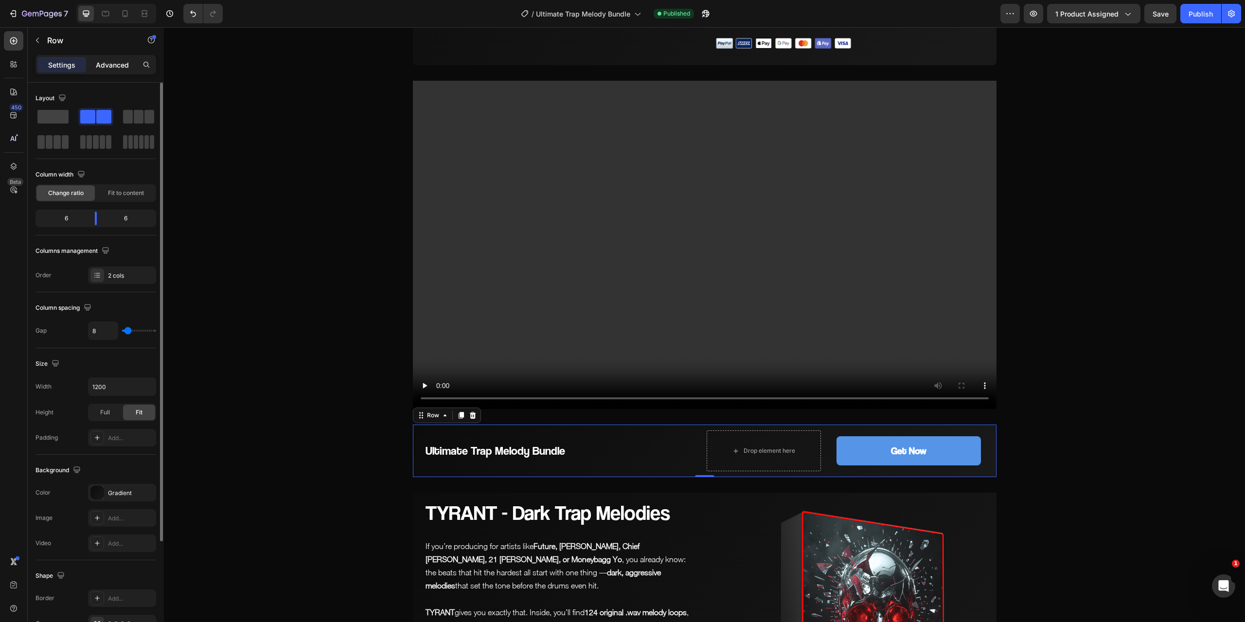
click at [118, 58] on div "Advanced" at bounding box center [112, 65] width 49 height 16
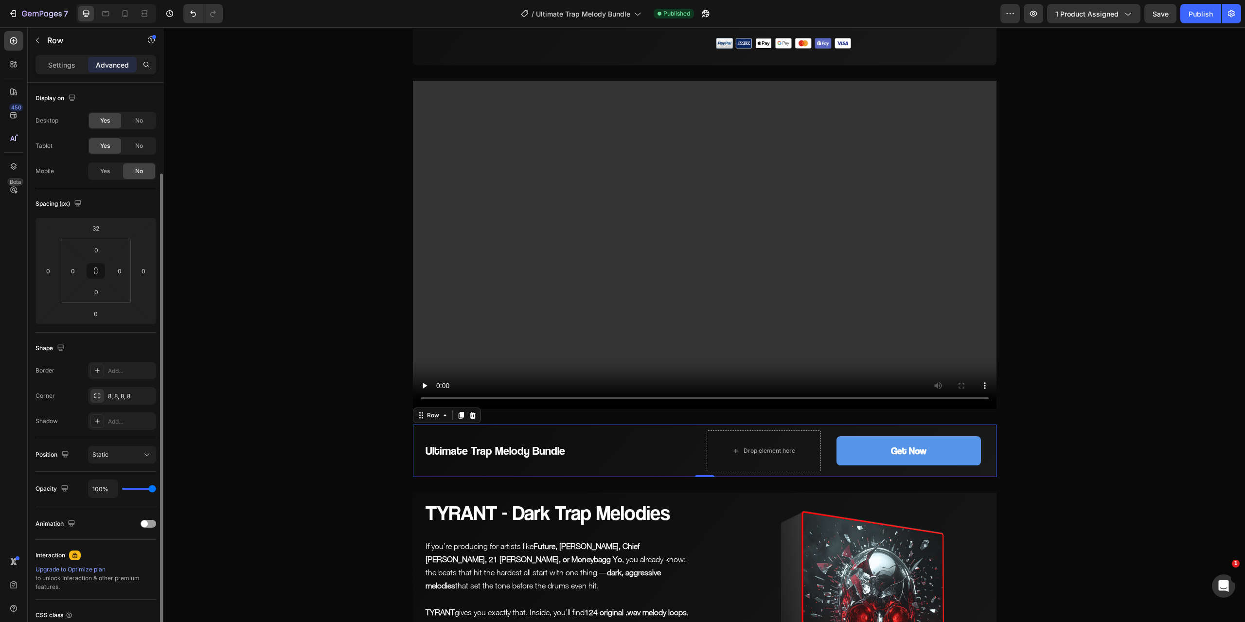
scroll to position [80, 0]
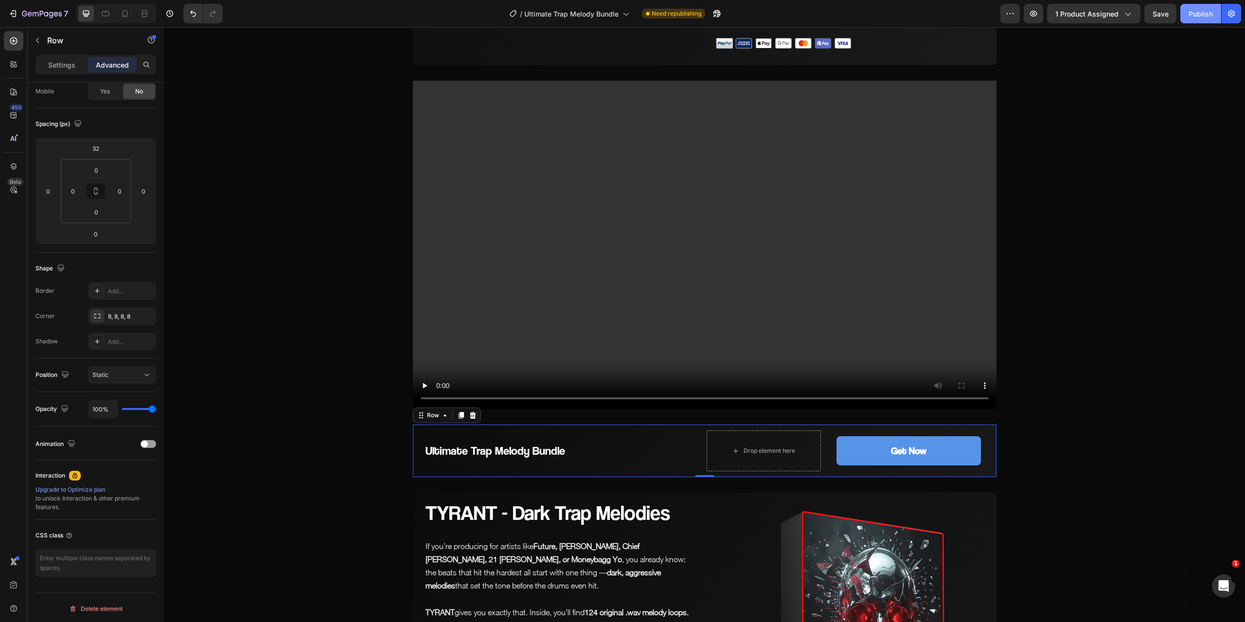
click at [1202, 16] on div "Publish" at bounding box center [1200, 14] width 24 height 10
